Goal: Information Seeking & Learning: Learn about a topic

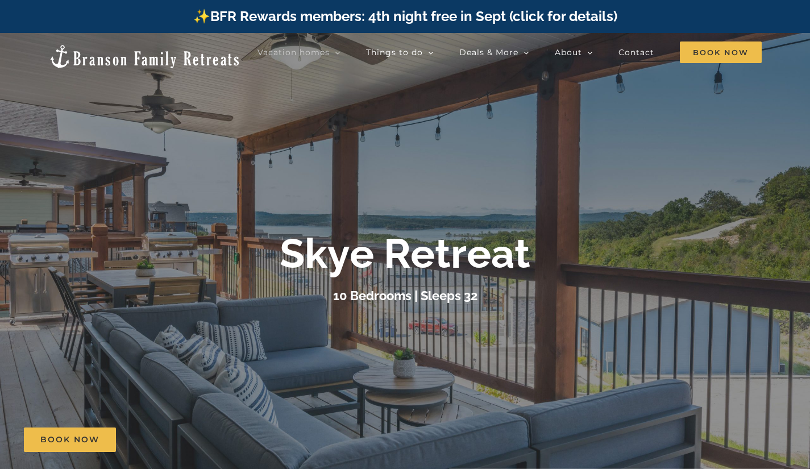
click at [512, 323] on div at bounding box center [405, 267] width 810 height 469
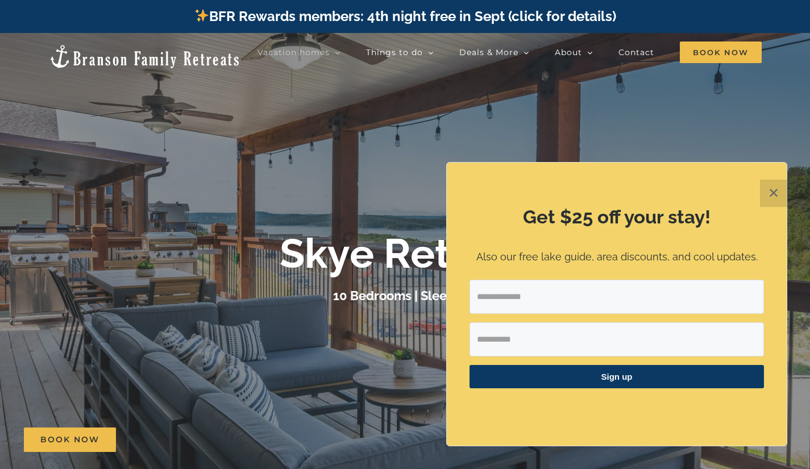
click at [775, 186] on button "✕" at bounding box center [773, 193] width 27 height 27
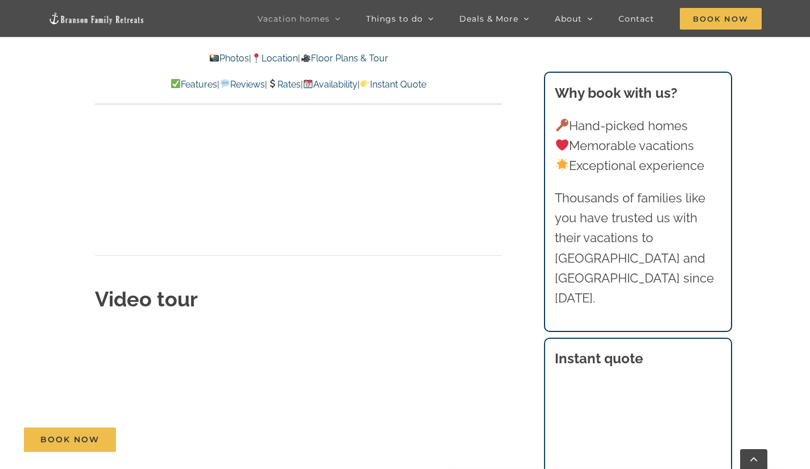
scroll to position [3731, 0]
click at [286, 82] on link "Rates" at bounding box center [284, 84] width 34 height 11
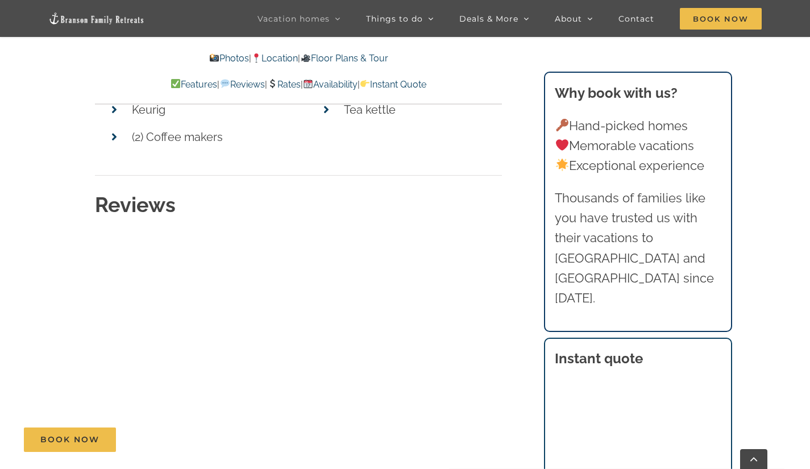
scroll to position [5872, 0]
click at [226, 55] on link "Photos" at bounding box center [229, 58] width 40 height 11
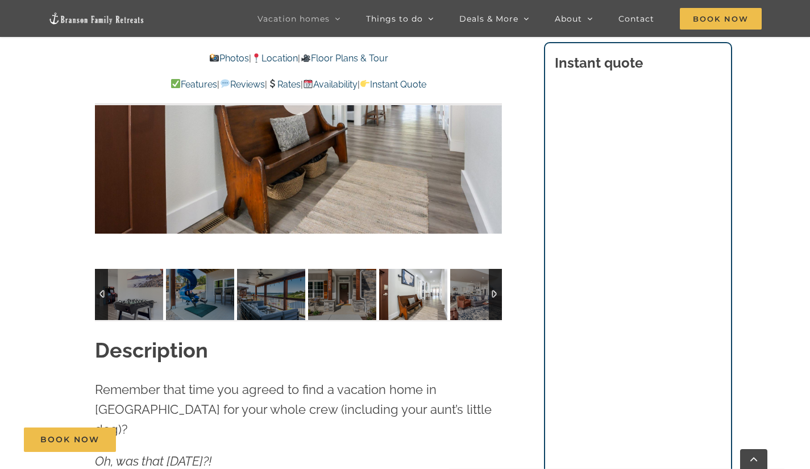
scroll to position [1017, 0]
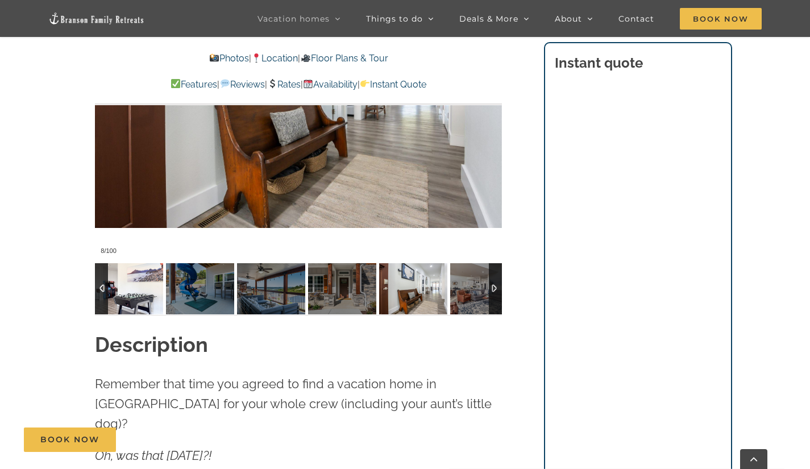
click at [137, 271] on img at bounding box center [129, 288] width 68 height 51
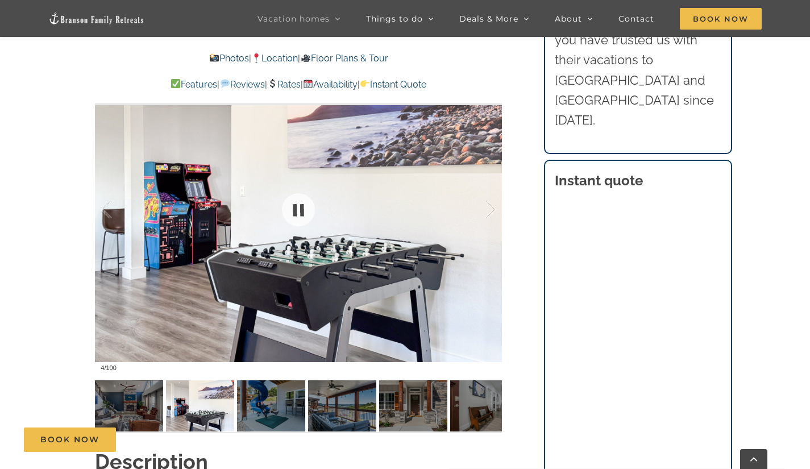
scroll to position [899, 0]
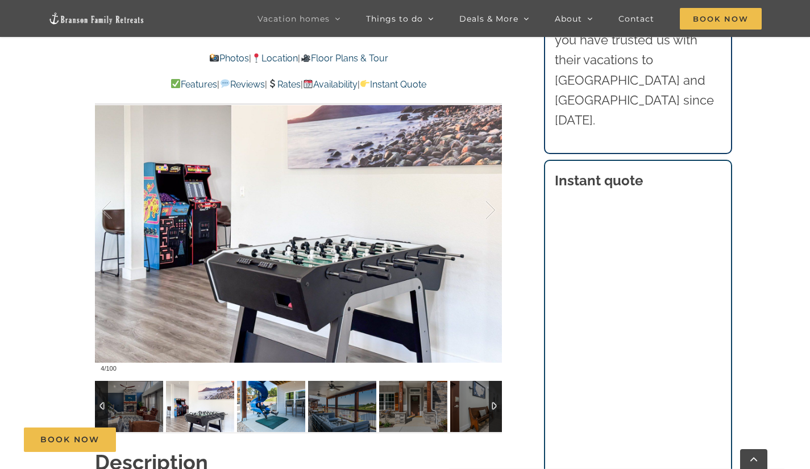
click at [276, 425] on img at bounding box center [271, 406] width 68 height 51
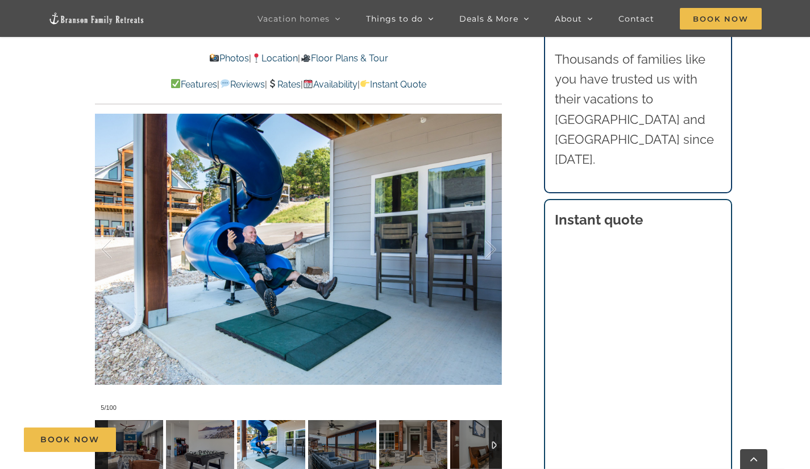
scroll to position [861, 0]
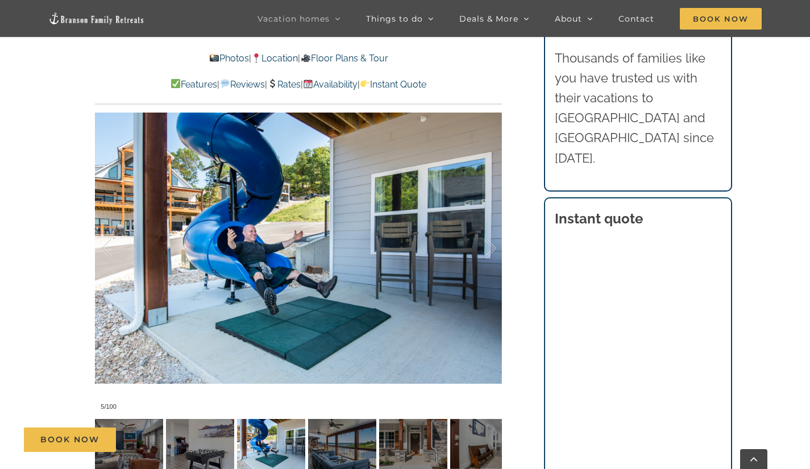
click at [336, 447] on div "Book Now" at bounding box center [413, 439] width 779 height 24
click at [343, 449] on div "Book Now" at bounding box center [413, 439] width 779 height 24
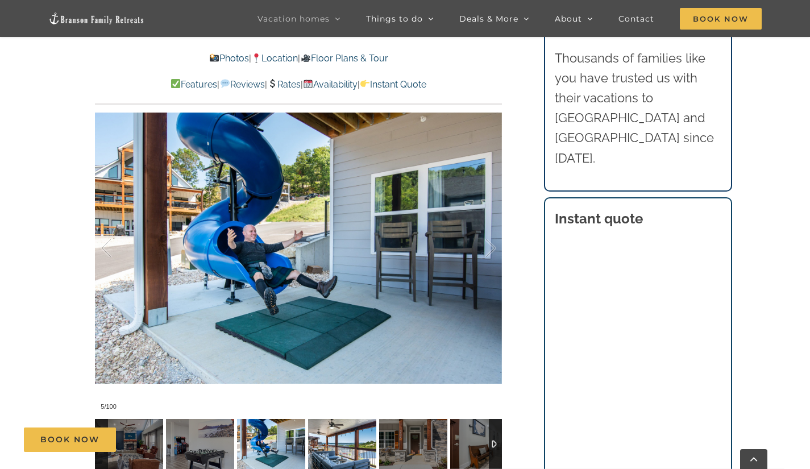
click at [338, 454] on img at bounding box center [342, 444] width 68 height 51
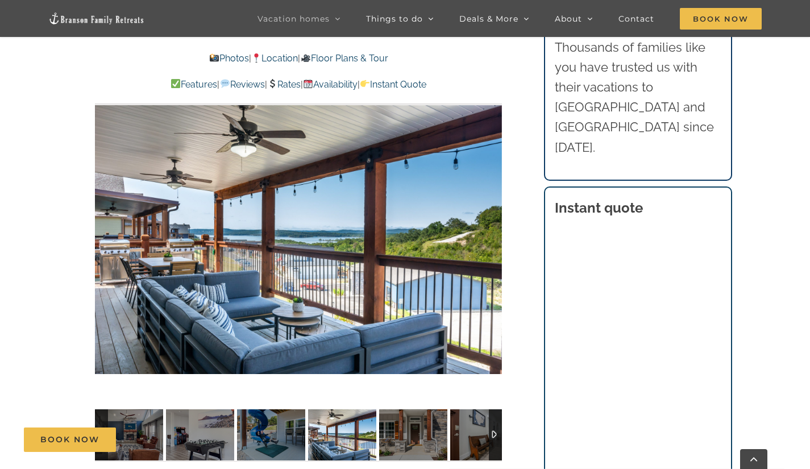
scroll to position [870, 0]
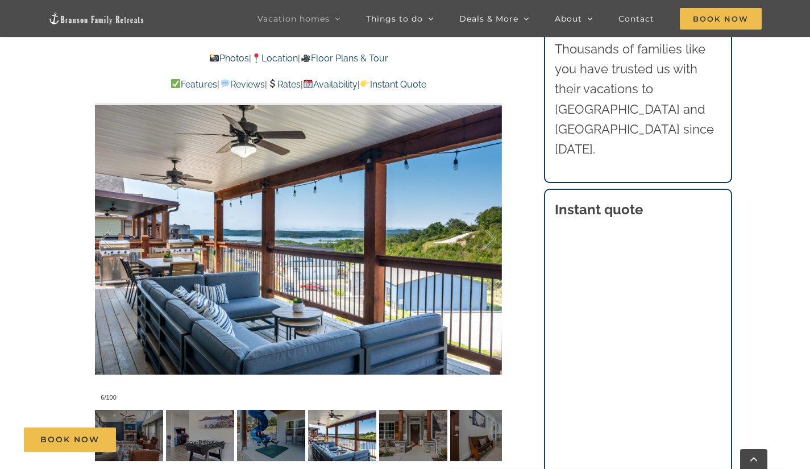
click at [417, 439] on div "Book Now" at bounding box center [413, 439] width 779 height 24
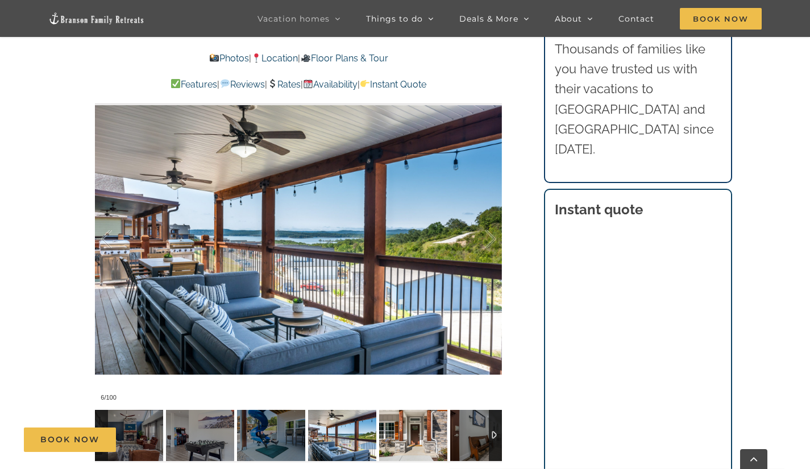
click at [408, 454] on img at bounding box center [413, 435] width 68 height 51
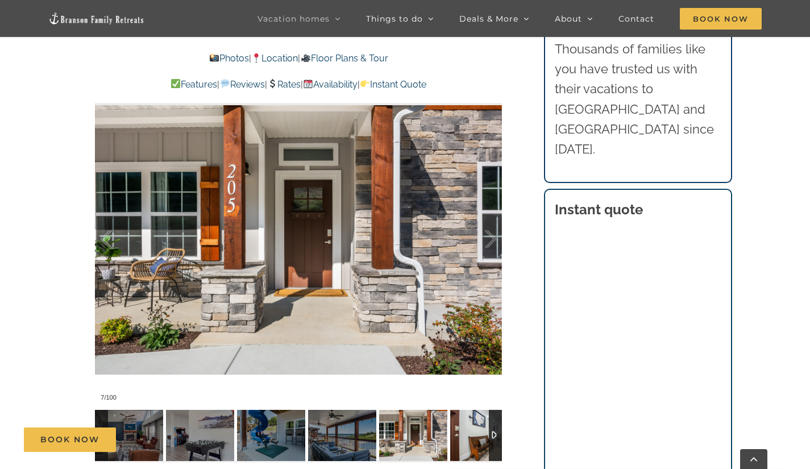
click at [471, 452] on img at bounding box center [484, 435] width 68 height 51
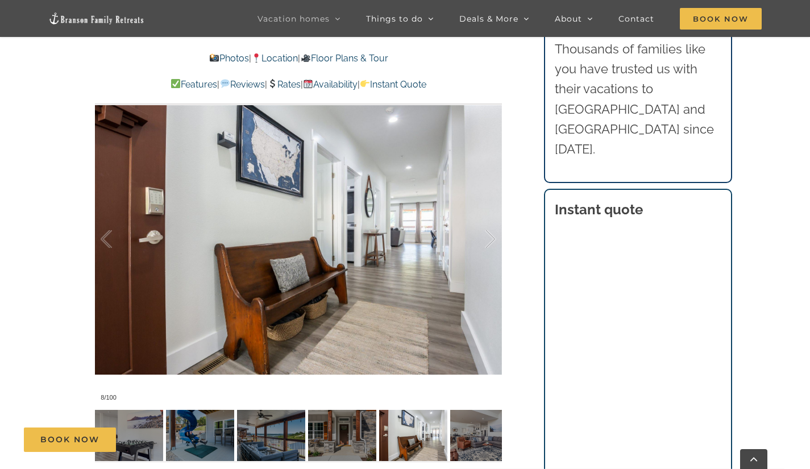
click at [476, 449] on div "Book Now" at bounding box center [413, 439] width 779 height 24
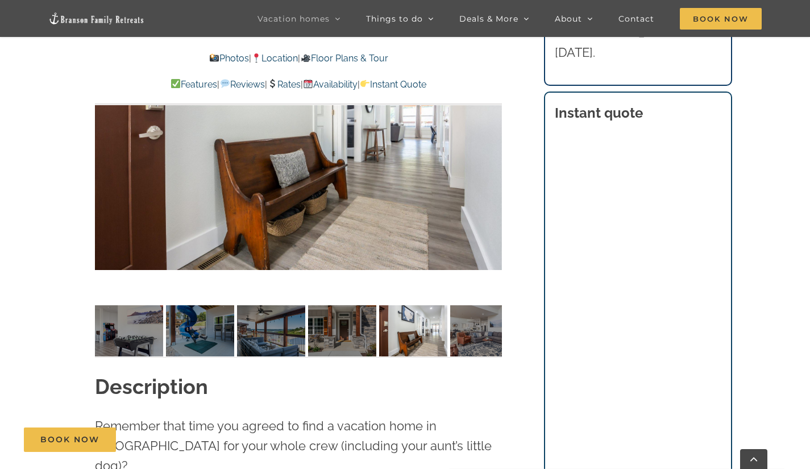
scroll to position [973, 0]
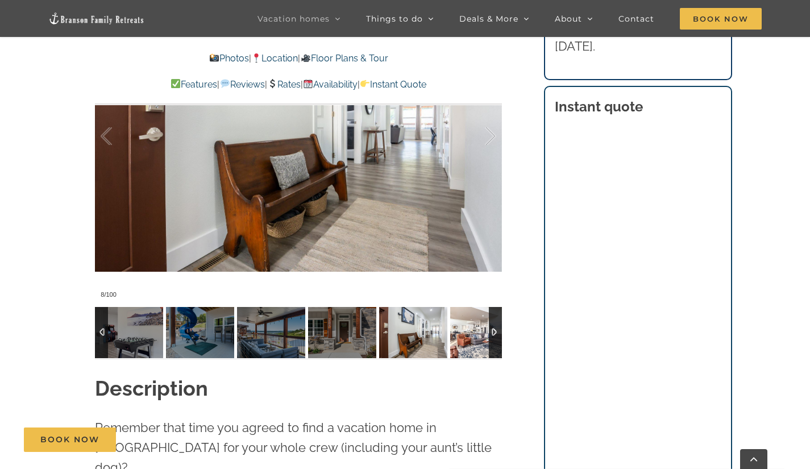
click at [468, 344] on img at bounding box center [484, 332] width 68 height 51
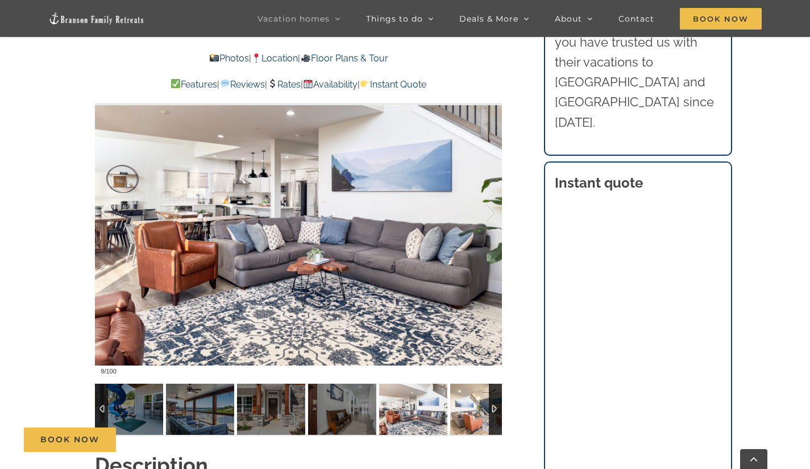
scroll to position [897, 0]
click at [494, 405] on div at bounding box center [495, 408] width 13 height 51
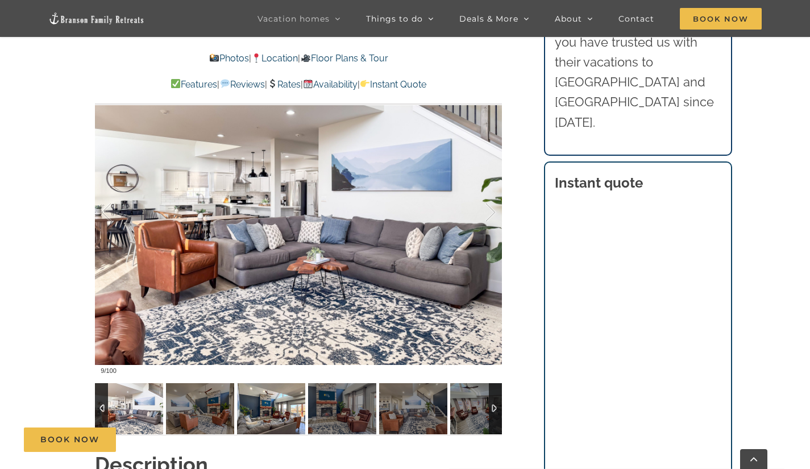
click at [296, 414] on img at bounding box center [271, 408] width 68 height 51
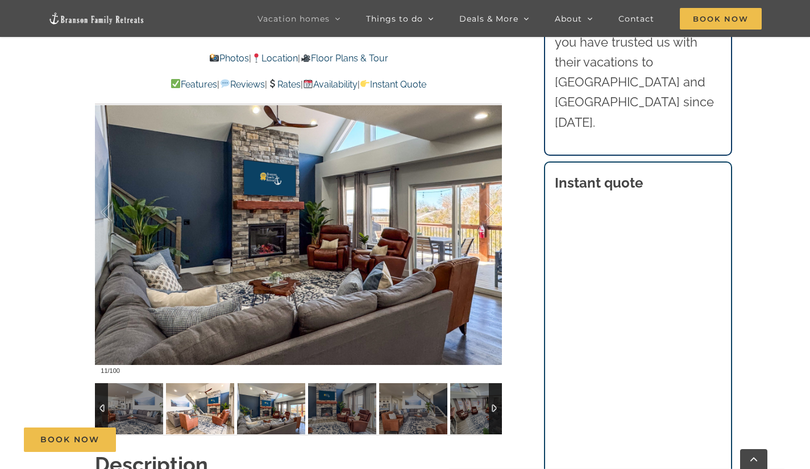
click at [211, 419] on img at bounding box center [200, 408] width 68 height 51
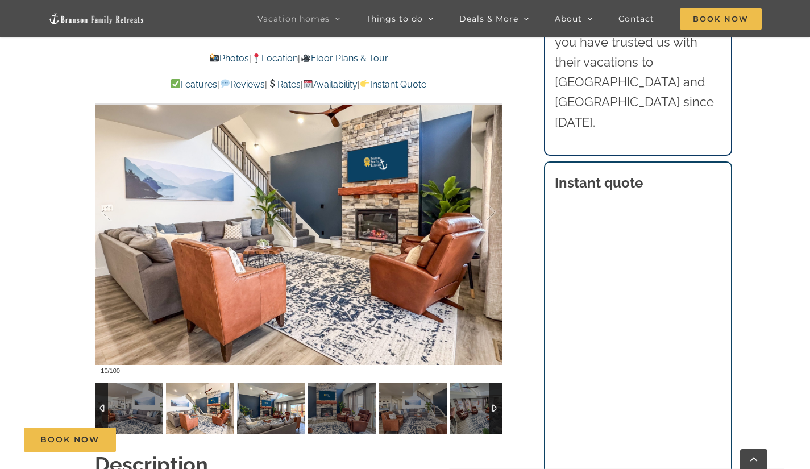
click at [268, 406] on img at bounding box center [271, 408] width 68 height 51
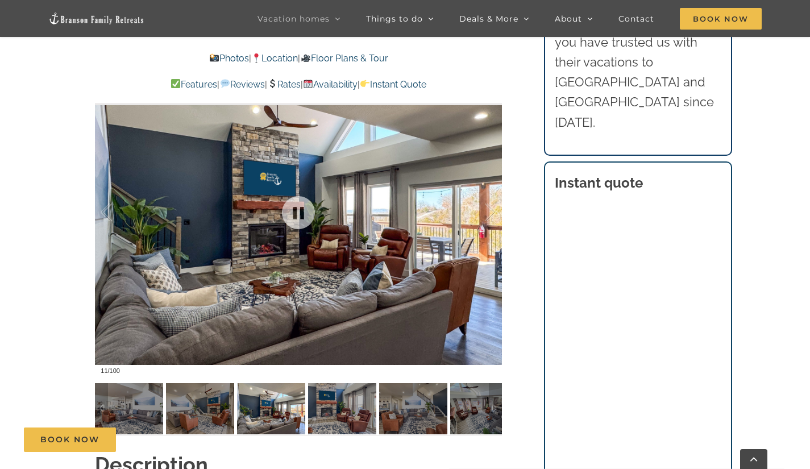
click at [360, 393] on img at bounding box center [342, 408] width 68 height 51
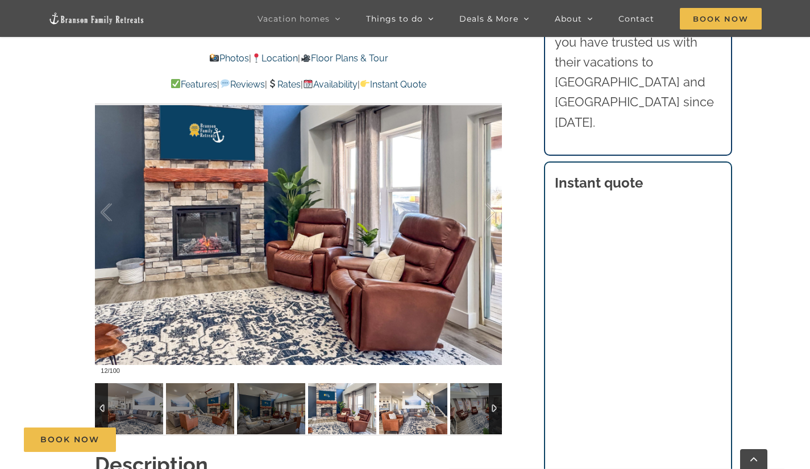
click at [423, 398] on img at bounding box center [413, 408] width 68 height 51
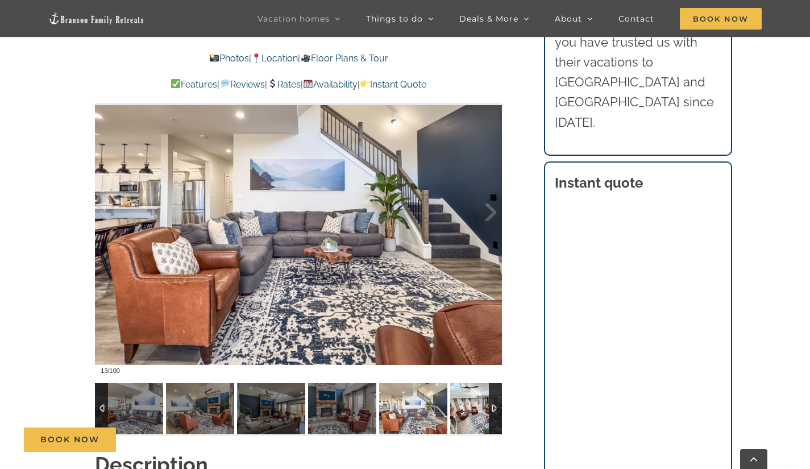
click at [481, 407] on img at bounding box center [484, 408] width 68 height 51
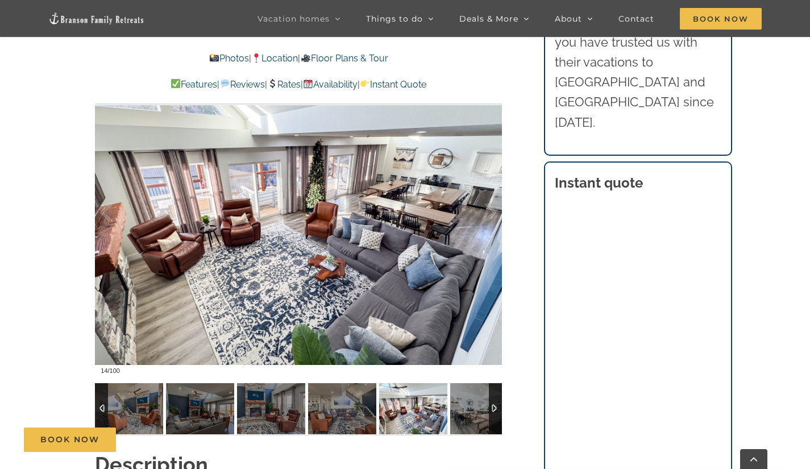
click at [495, 407] on div at bounding box center [495, 408] width 13 height 51
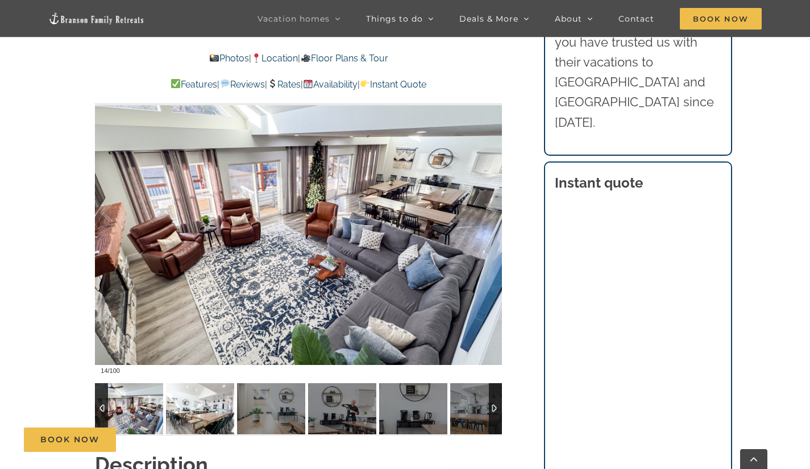
click at [230, 422] on img at bounding box center [200, 408] width 68 height 51
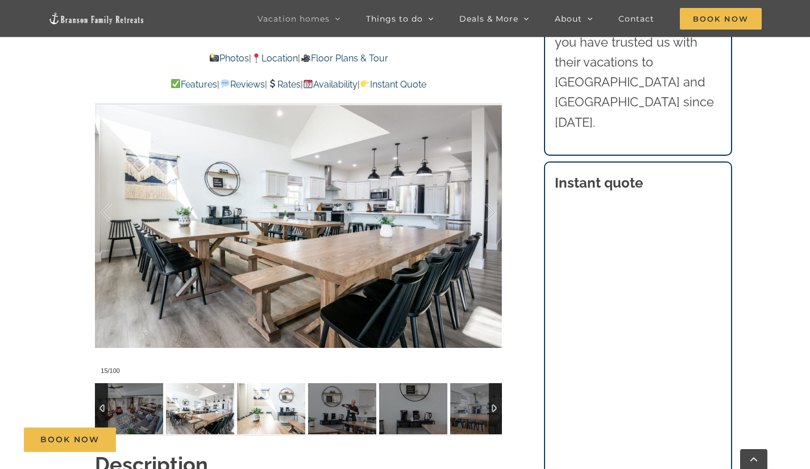
click at [261, 419] on img at bounding box center [271, 408] width 68 height 51
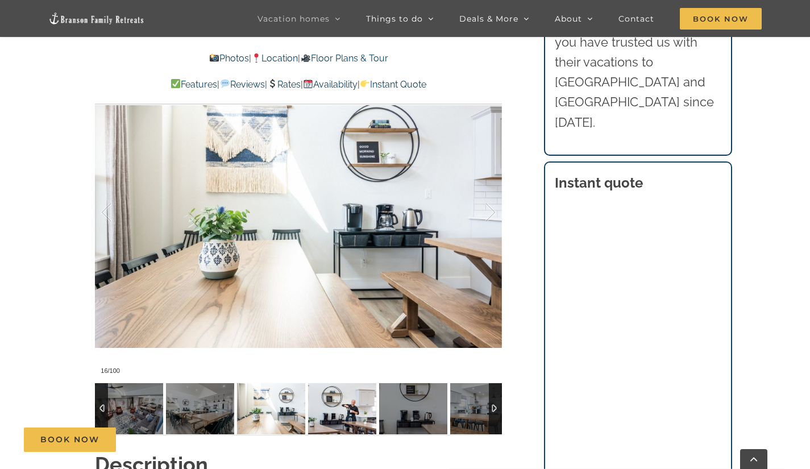
click at [334, 423] on img at bounding box center [342, 408] width 68 height 51
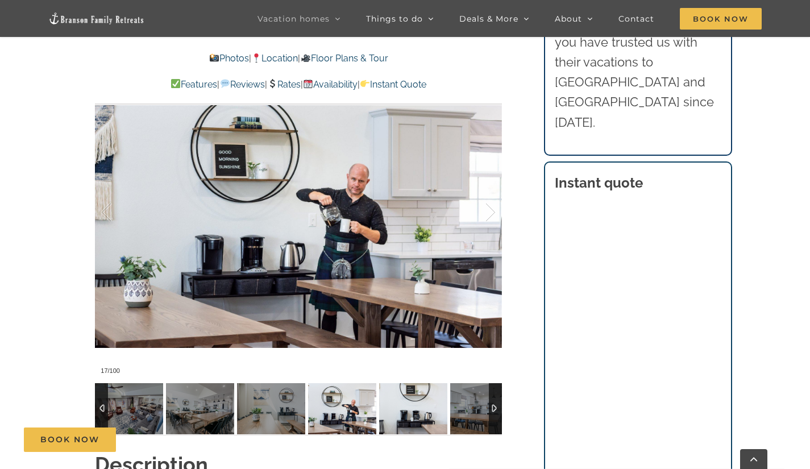
click at [406, 418] on img at bounding box center [413, 408] width 68 height 51
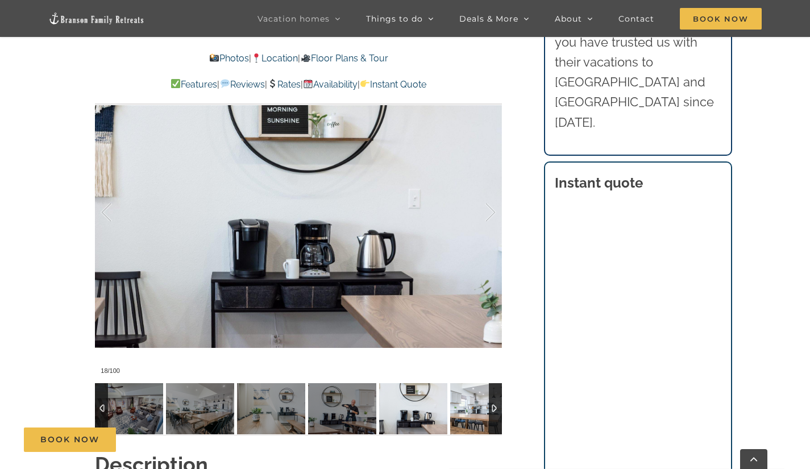
click at [471, 415] on img at bounding box center [484, 408] width 68 height 51
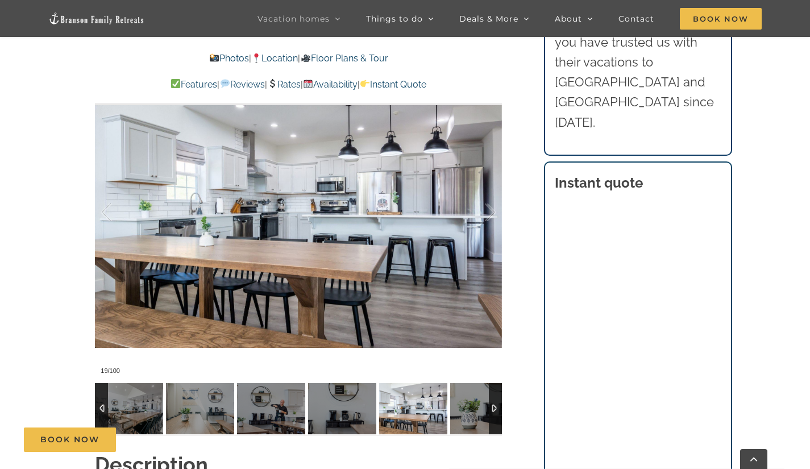
click at [498, 407] on div at bounding box center [495, 408] width 13 height 51
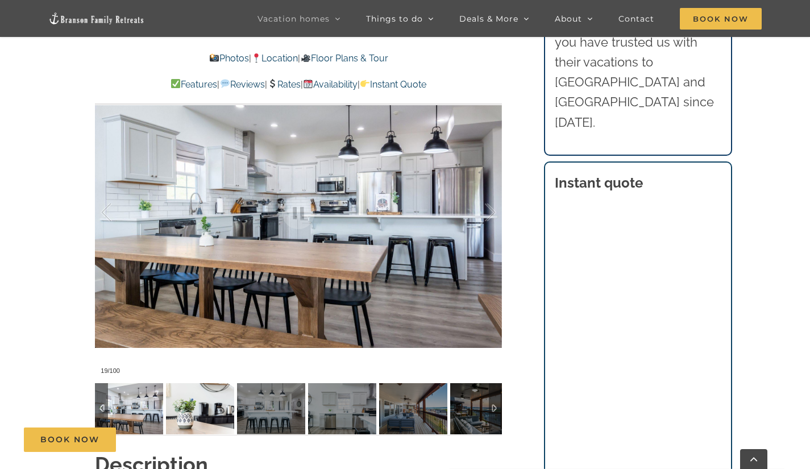
click at [209, 418] on img at bounding box center [200, 408] width 68 height 51
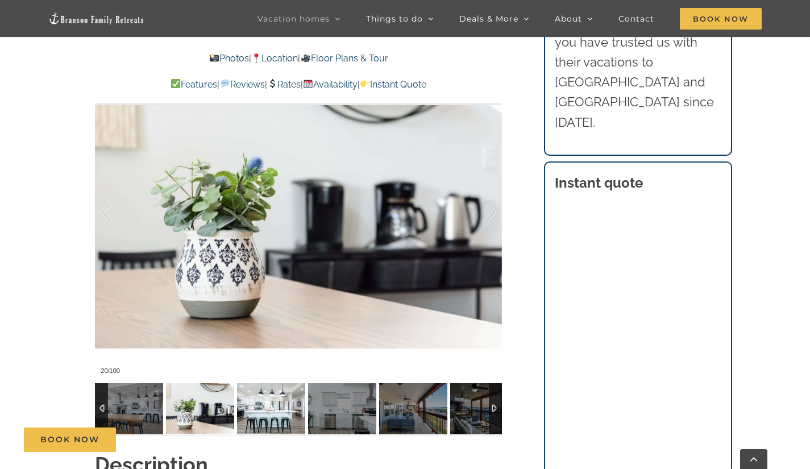
click at [268, 415] on img at bounding box center [271, 408] width 68 height 51
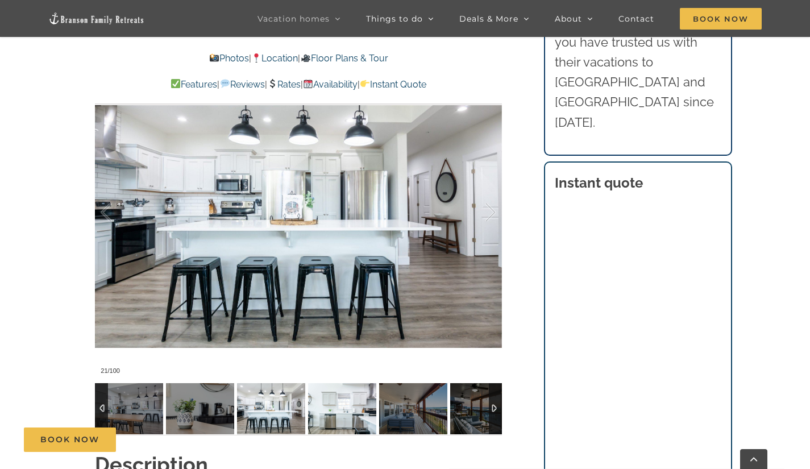
click at [339, 412] on img at bounding box center [342, 408] width 68 height 51
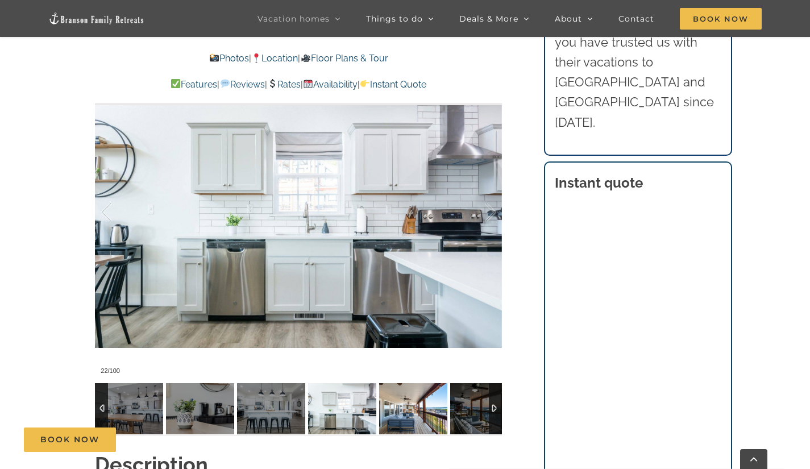
click at [395, 424] on img at bounding box center [413, 408] width 68 height 51
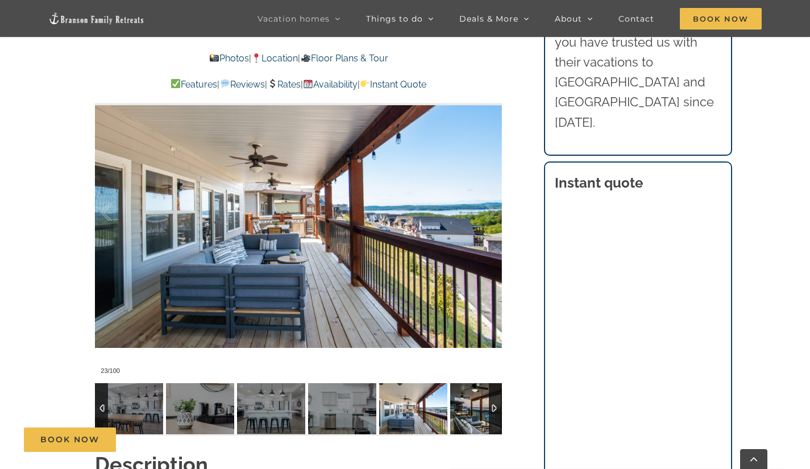
click at [465, 415] on img at bounding box center [484, 408] width 68 height 51
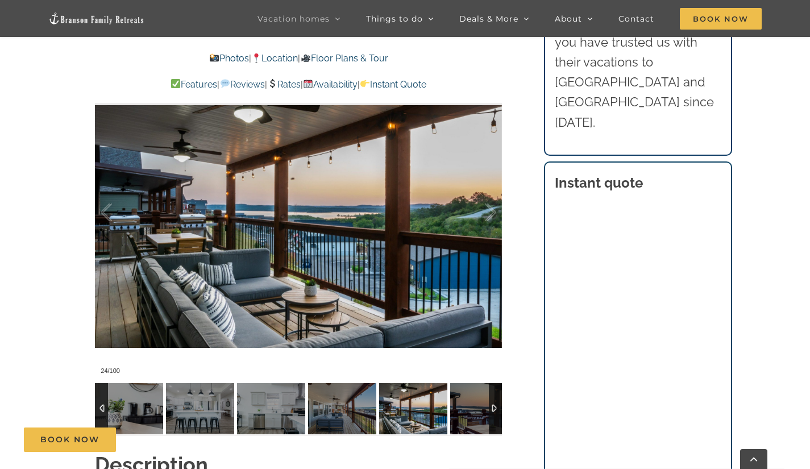
click at [496, 409] on div at bounding box center [495, 408] width 13 height 51
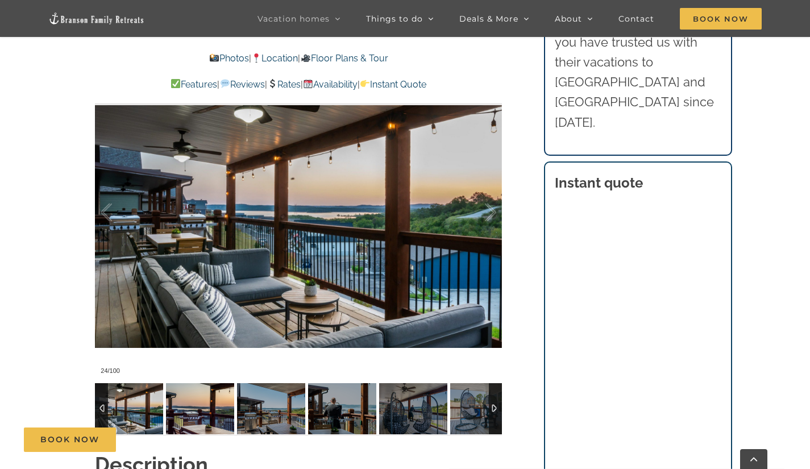
click at [214, 399] on img at bounding box center [200, 408] width 68 height 51
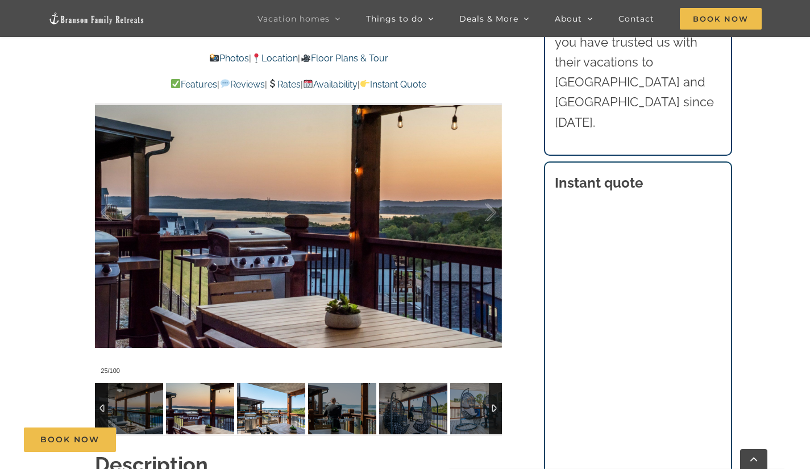
click at [254, 404] on img at bounding box center [271, 408] width 68 height 51
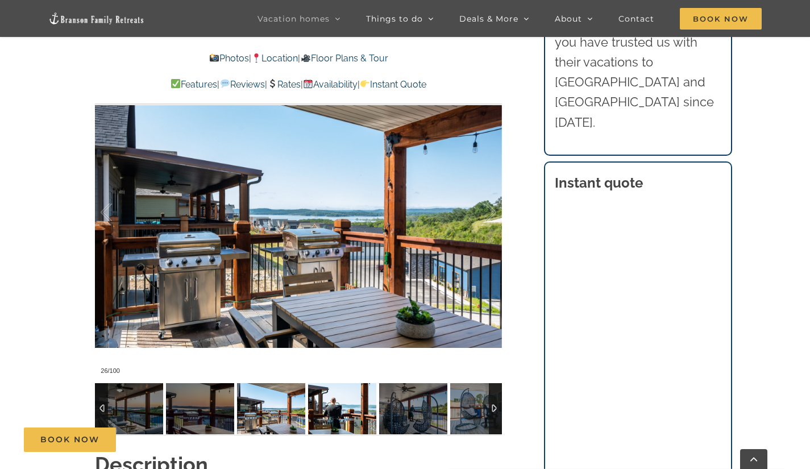
click at [322, 414] on img at bounding box center [342, 408] width 68 height 51
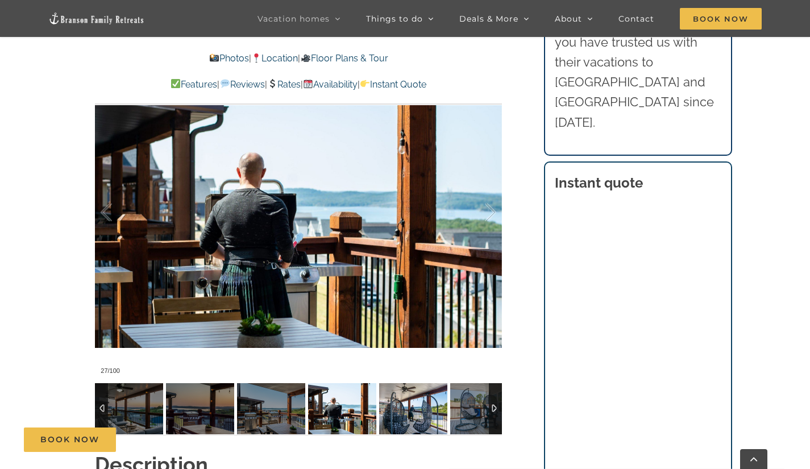
click at [412, 409] on img at bounding box center [413, 408] width 68 height 51
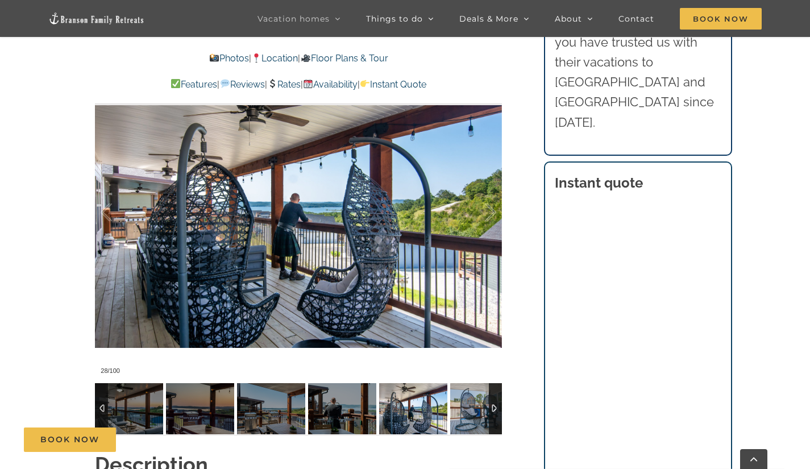
click at [495, 410] on div at bounding box center [495, 408] width 13 height 51
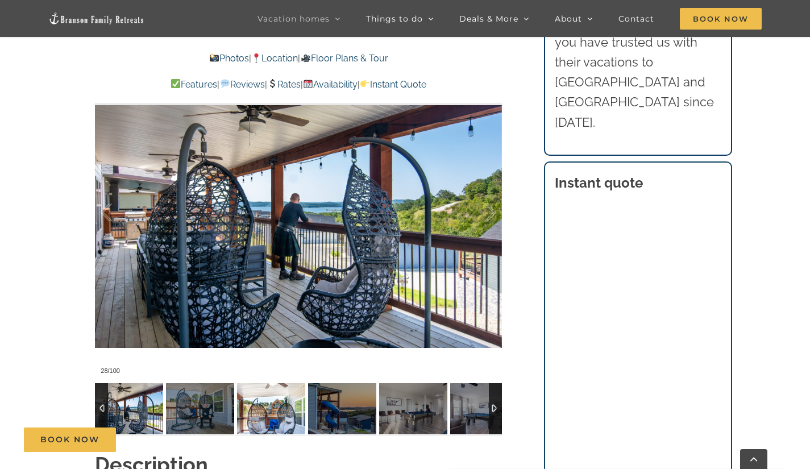
click at [294, 403] on img at bounding box center [271, 408] width 68 height 51
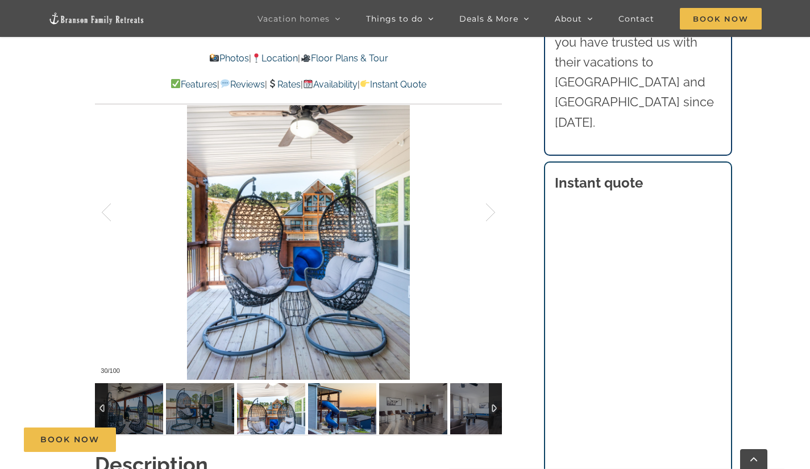
click at [324, 408] on img at bounding box center [342, 408] width 68 height 51
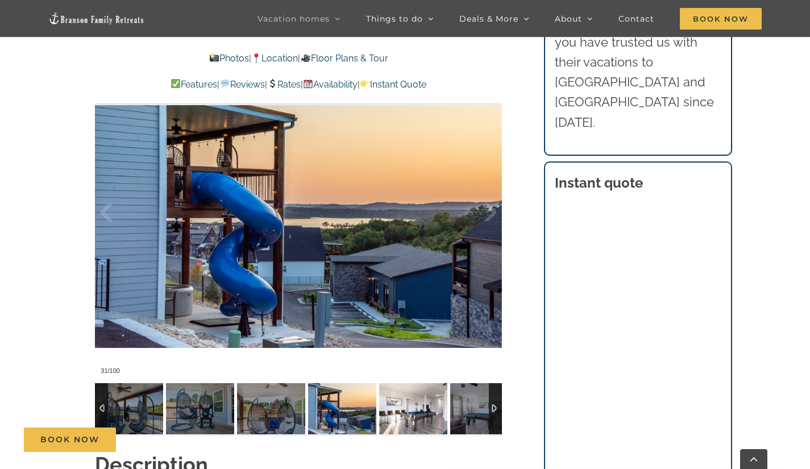
click at [409, 411] on img at bounding box center [413, 408] width 68 height 51
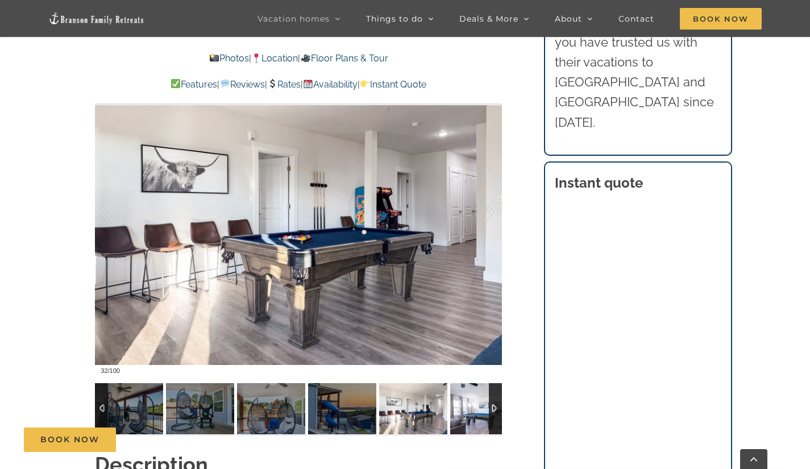
click at [462, 418] on img at bounding box center [484, 408] width 68 height 51
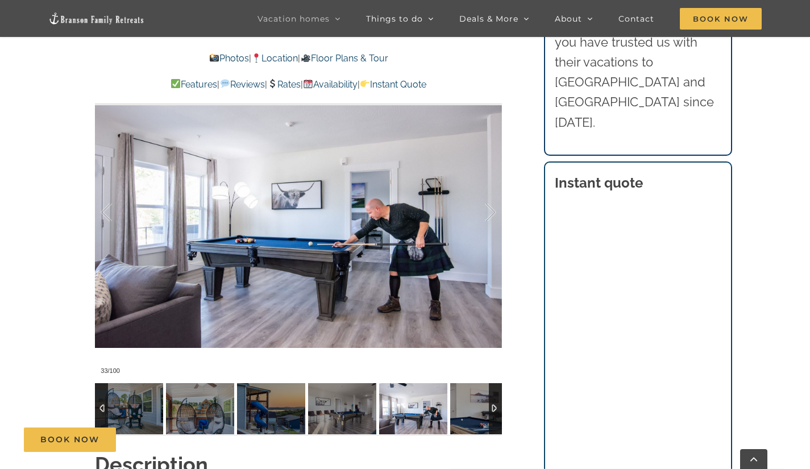
click at [492, 410] on div at bounding box center [495, 408] width 13 height 51
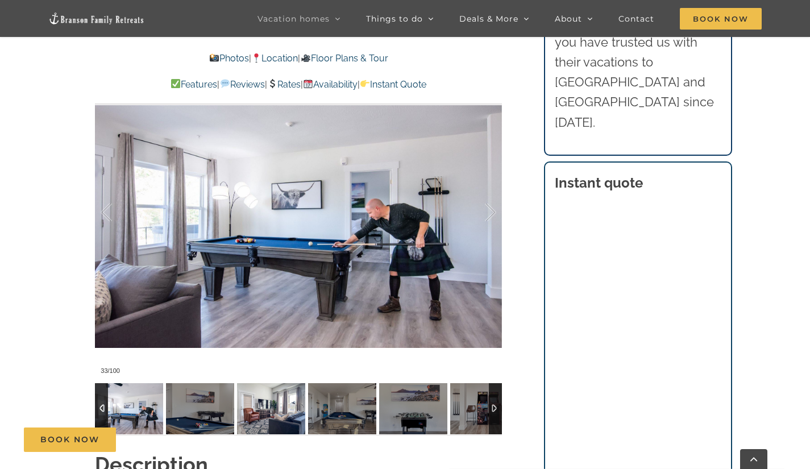
click at [275, 411] on img at bounding box center [271, 408] width 68 height 51
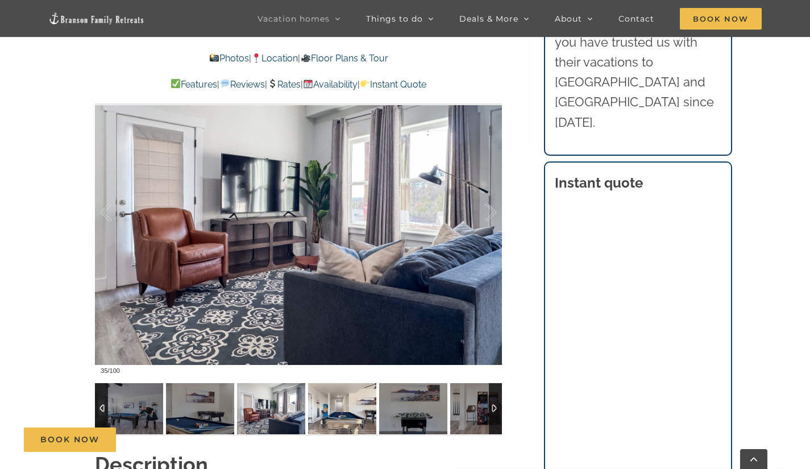
click at [319, 419] on img at bounding box center [342, 408] width 68 height 51
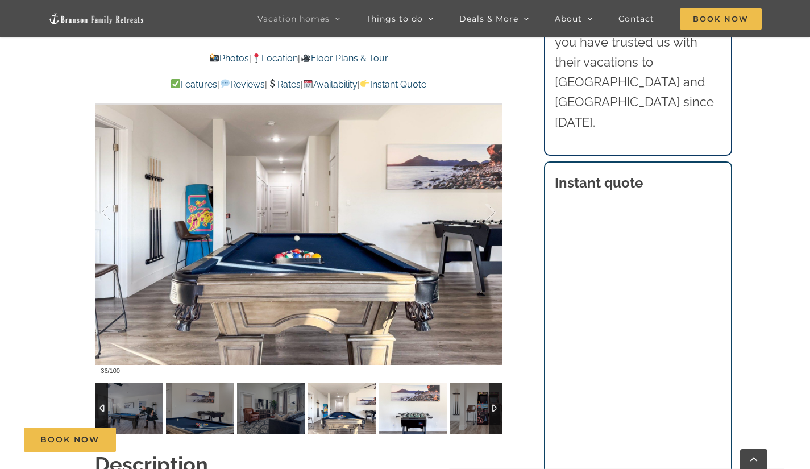
click at [409, 413] on img at bounding box center [413, 408] width 68 height 51
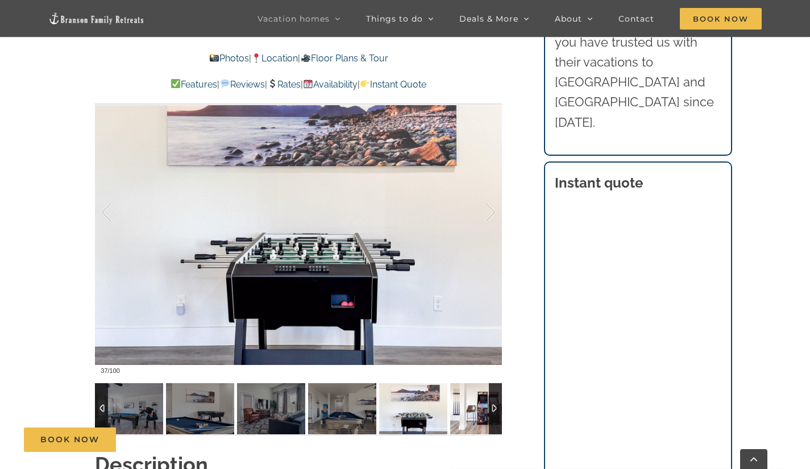
click at [477, 413] on img at bounding box center [484, 408] width 68 height 51
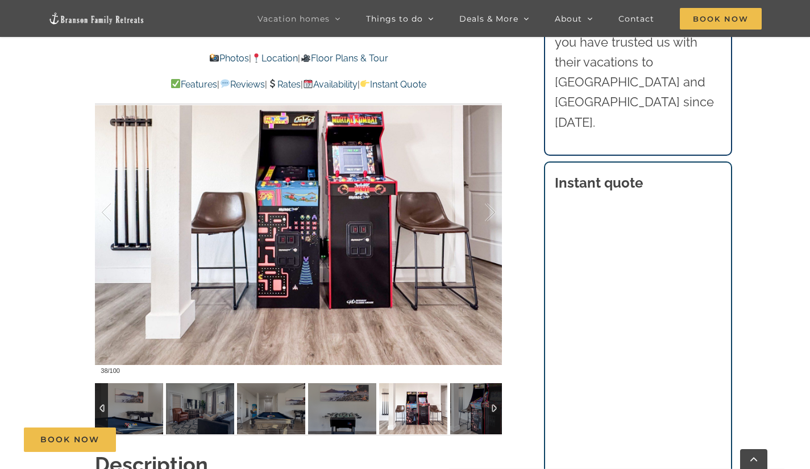
click at [497, 410] on div at bounding box center [495, 408] width 13 height 51
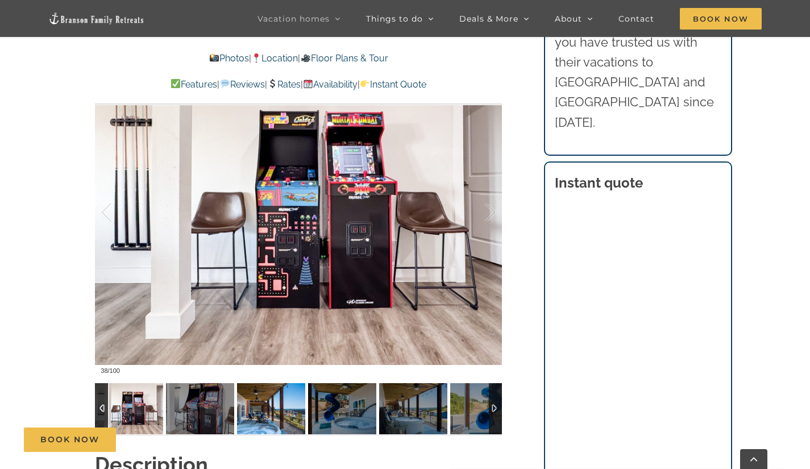
click at [253, 414] on img at bounding box center [271, 408] width 68 height 51
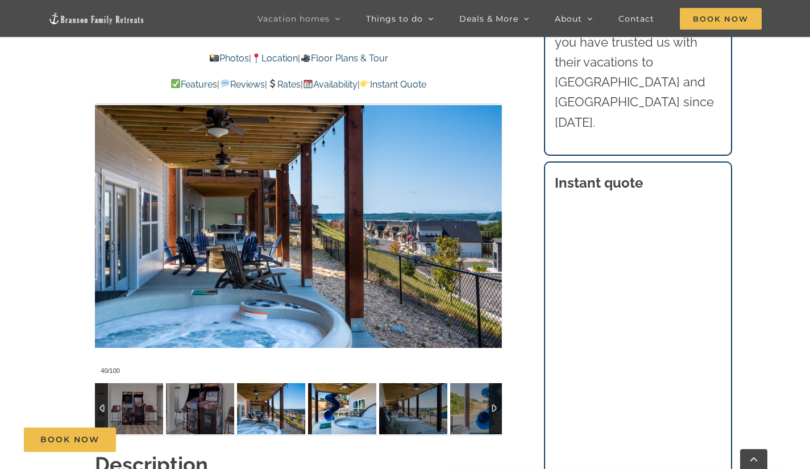
click at [313, 418] on img at bounding box center [342, 408] width 68 height 51
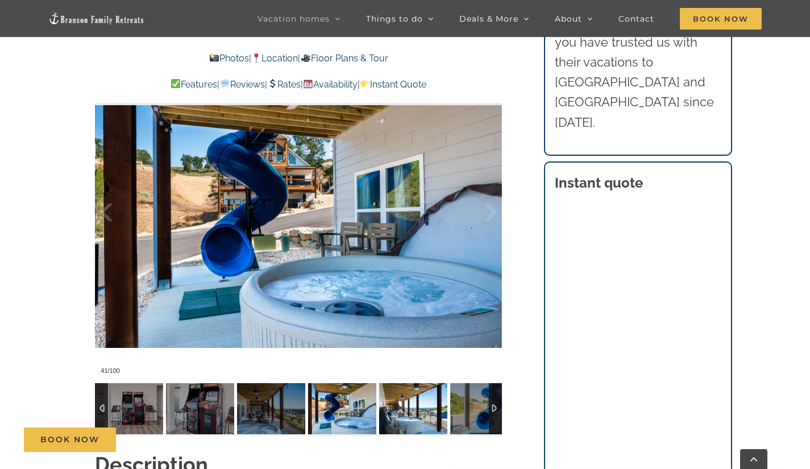
click at [392, 412] on img at bounding box center [413, 408] width 68 height 51
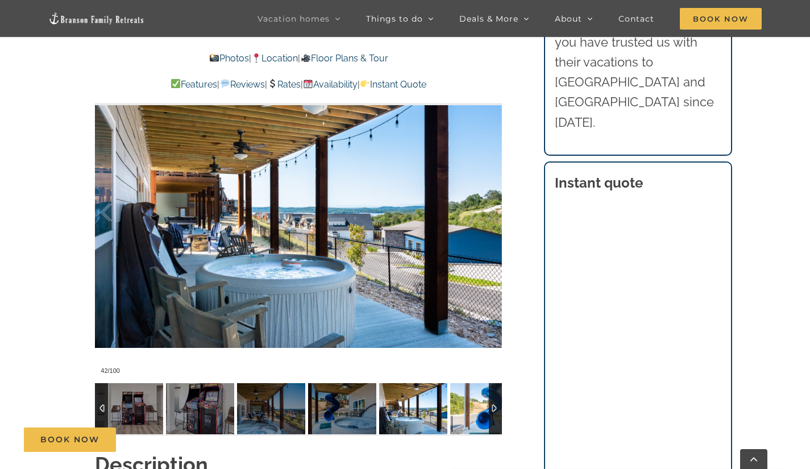
click at [457, 409] on img at bounding box center [484, 408] width 68 height 51
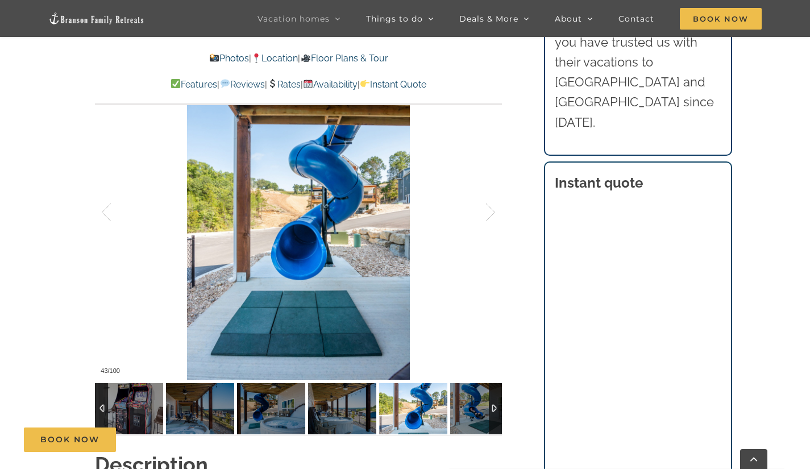
click at [493, 405] on div at bounding box center [495, 408] width 13 height 51
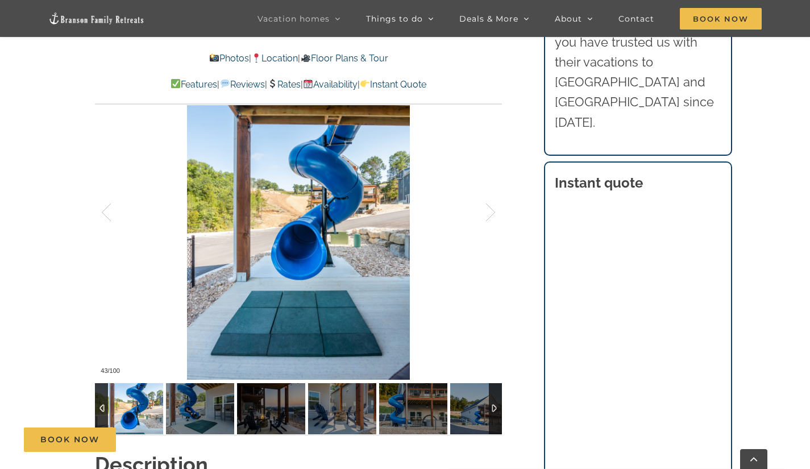
click at [493, 405] on div at bounding box center [495, 408] width 13 height 51
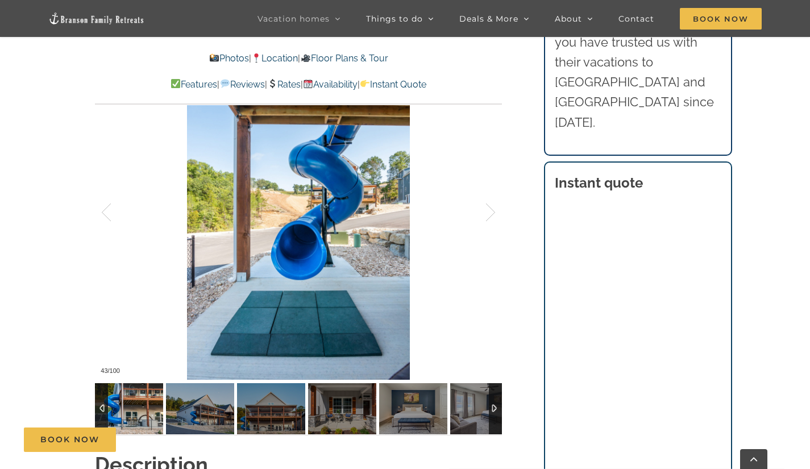
click at [151, 406] on img at bounding box center [129, 408] width 68 height 51
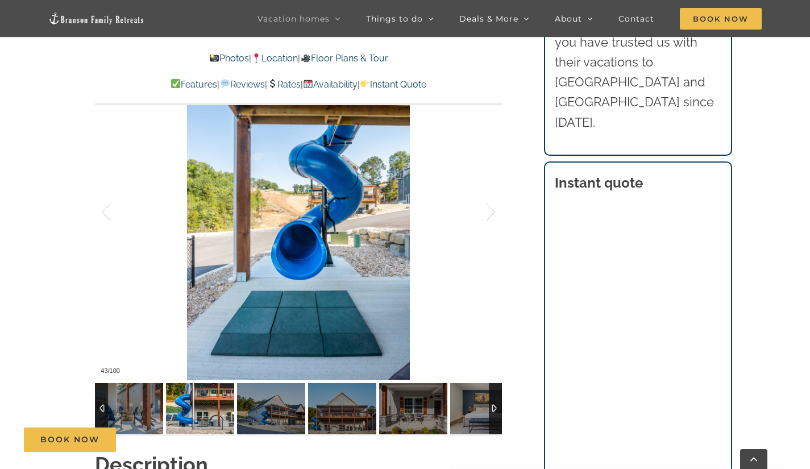
click at [217, 402] on img at bounding box center [200, 408] width 68 height 51
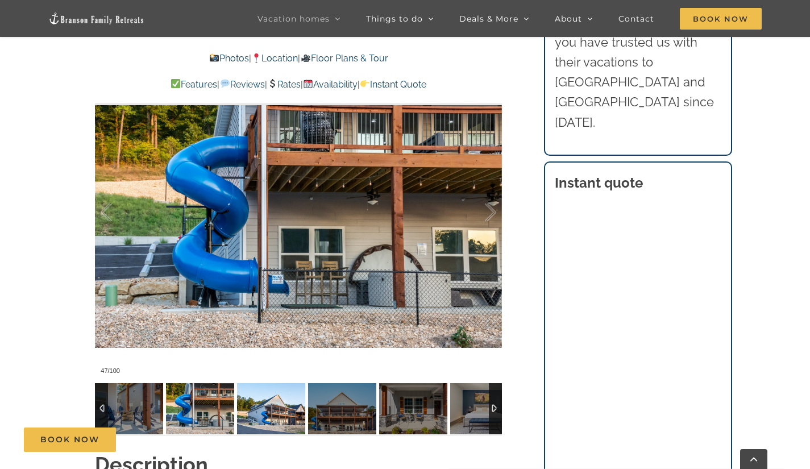
click at [251, 410] on img at bounding box center [271, 408] width 68 height 51
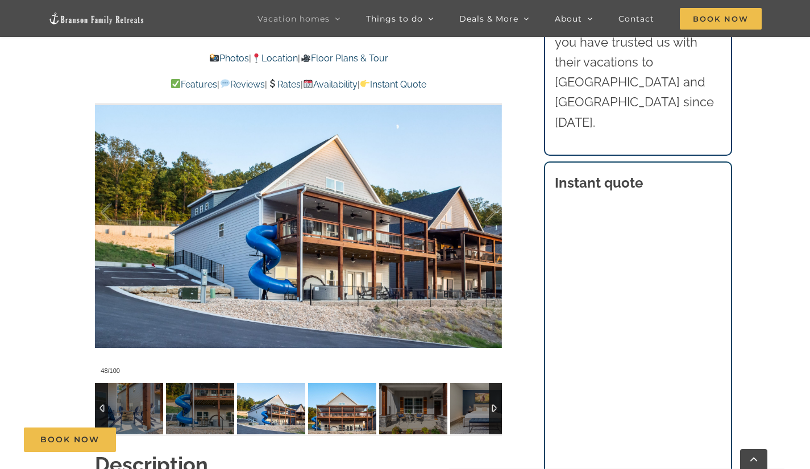
click at [339, 398] on img at bounding box center [342, 408] width 68 height 51
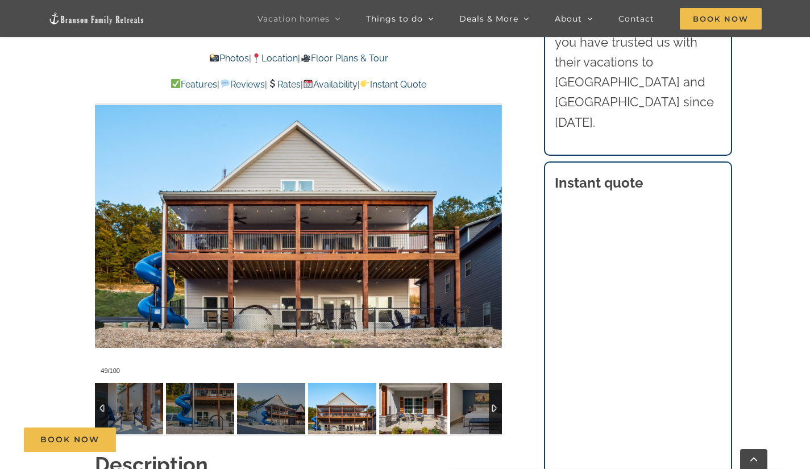
click at [407, 399] on img at bounding box center [413, 408] width 68 height 51
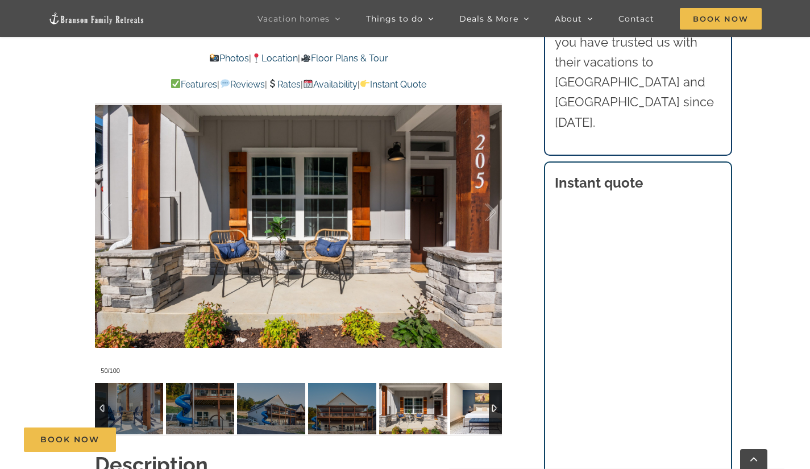
click at [474, 402] on img at bounding box center [484, 408] width 68 height 51
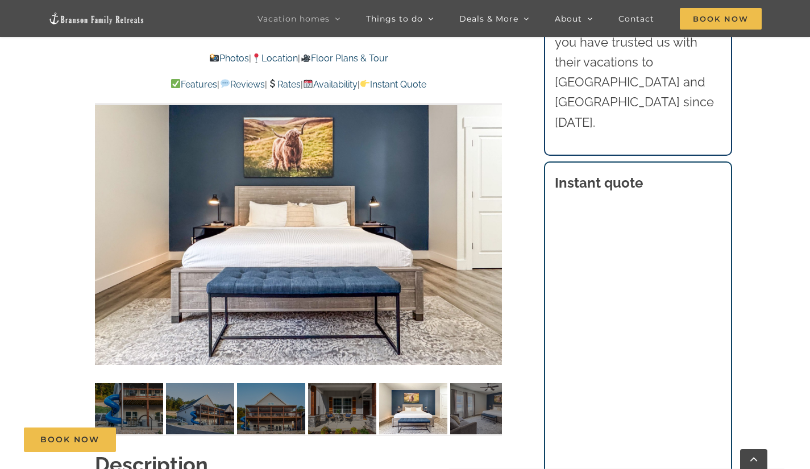
scroll to position [7264, 0]
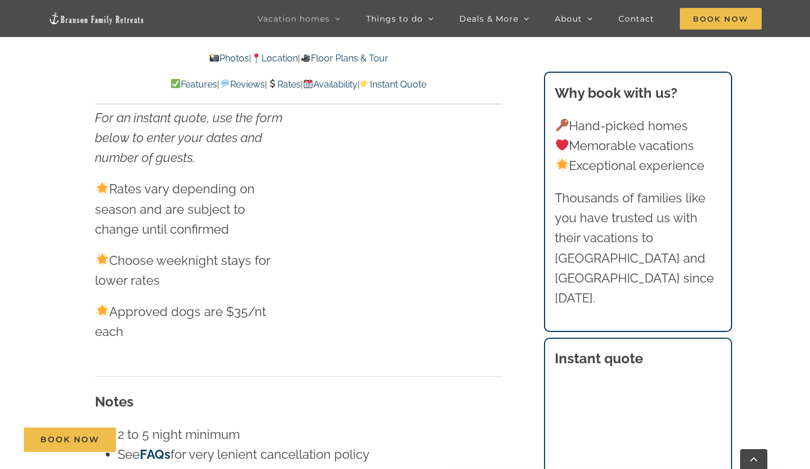
scroll to position [3731, 0]
